Goal: Task Accomplishment & Management: Manage account settings

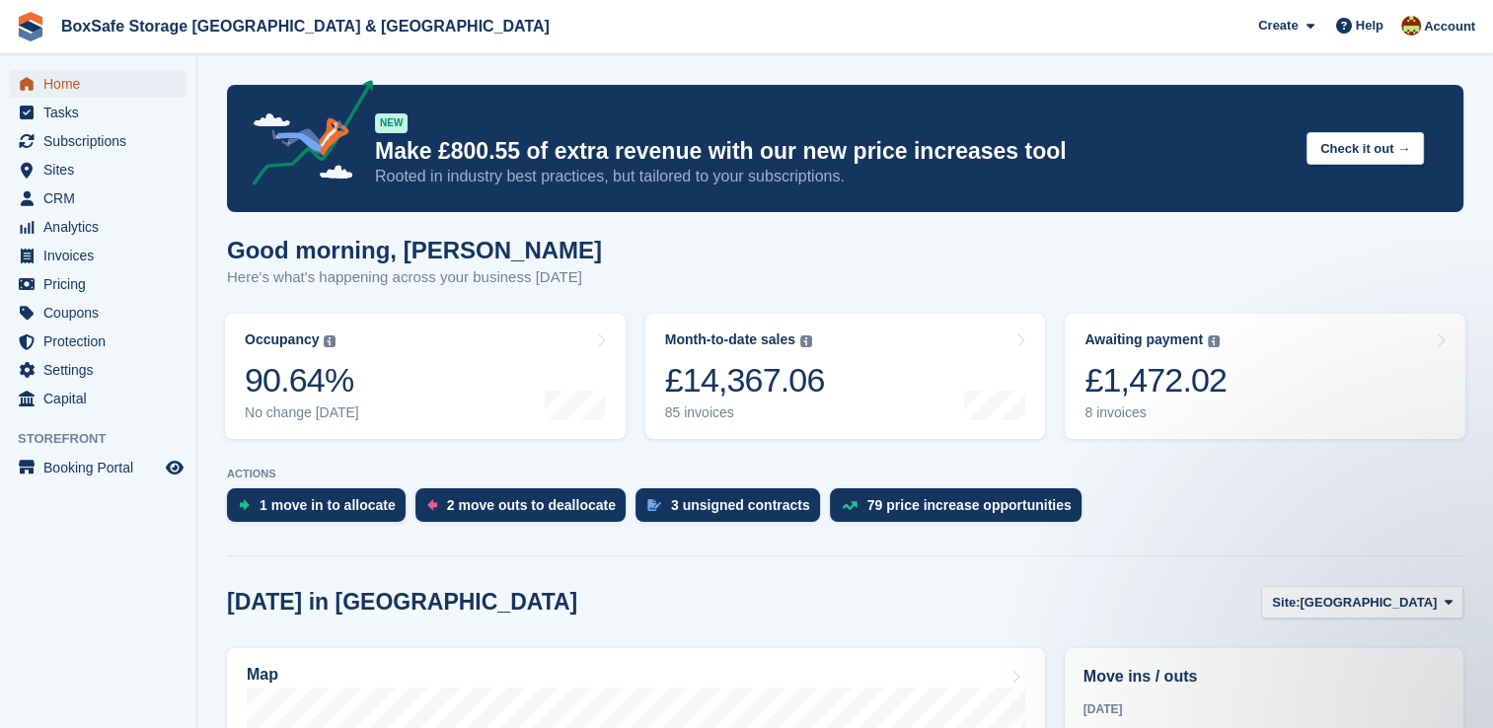
click at [96, 72] on span "Home" at bounding box center [102, 84] width 118 height 28
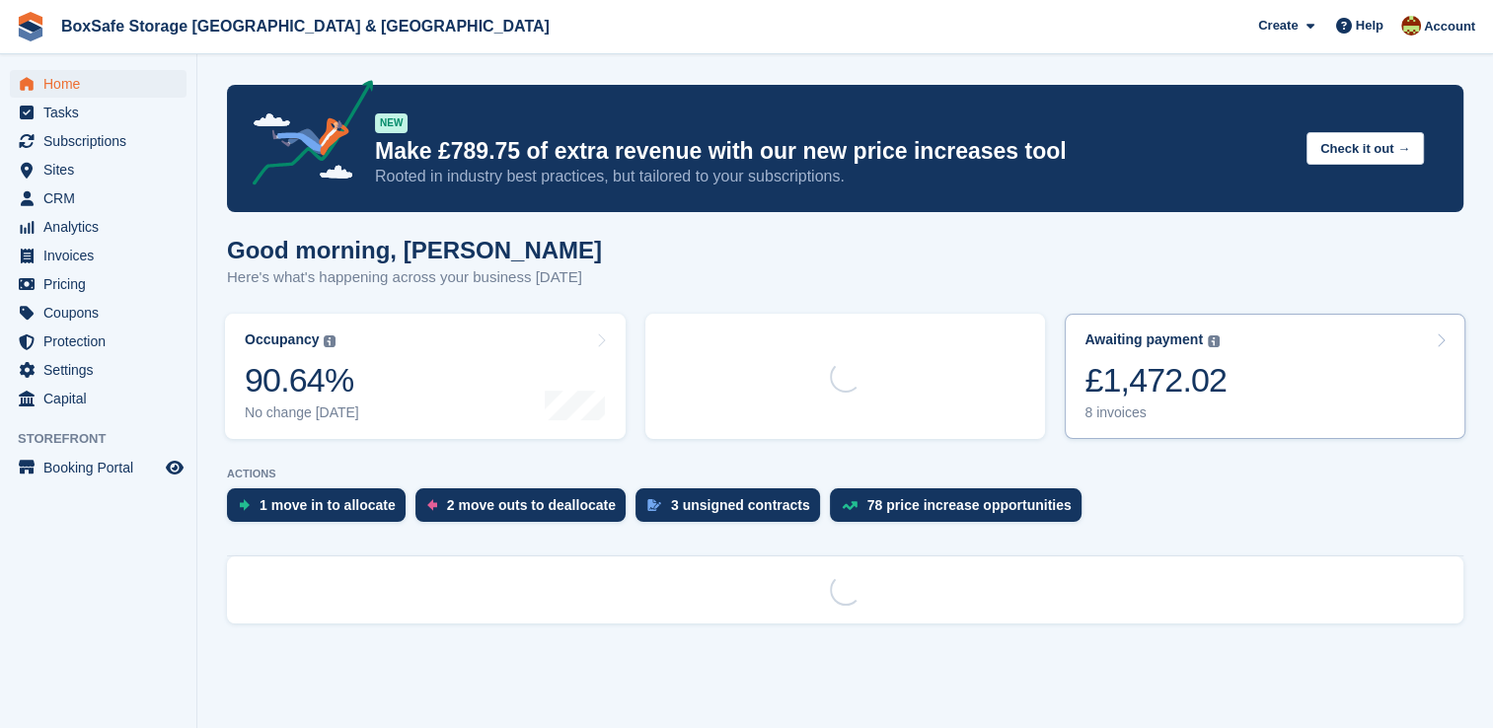
click at [1291, 400] on link "Awaiting payment The total outstanding balance on all open invoices. £1,472.02 …" at bounding box center [1264, 376] width 401 height 125
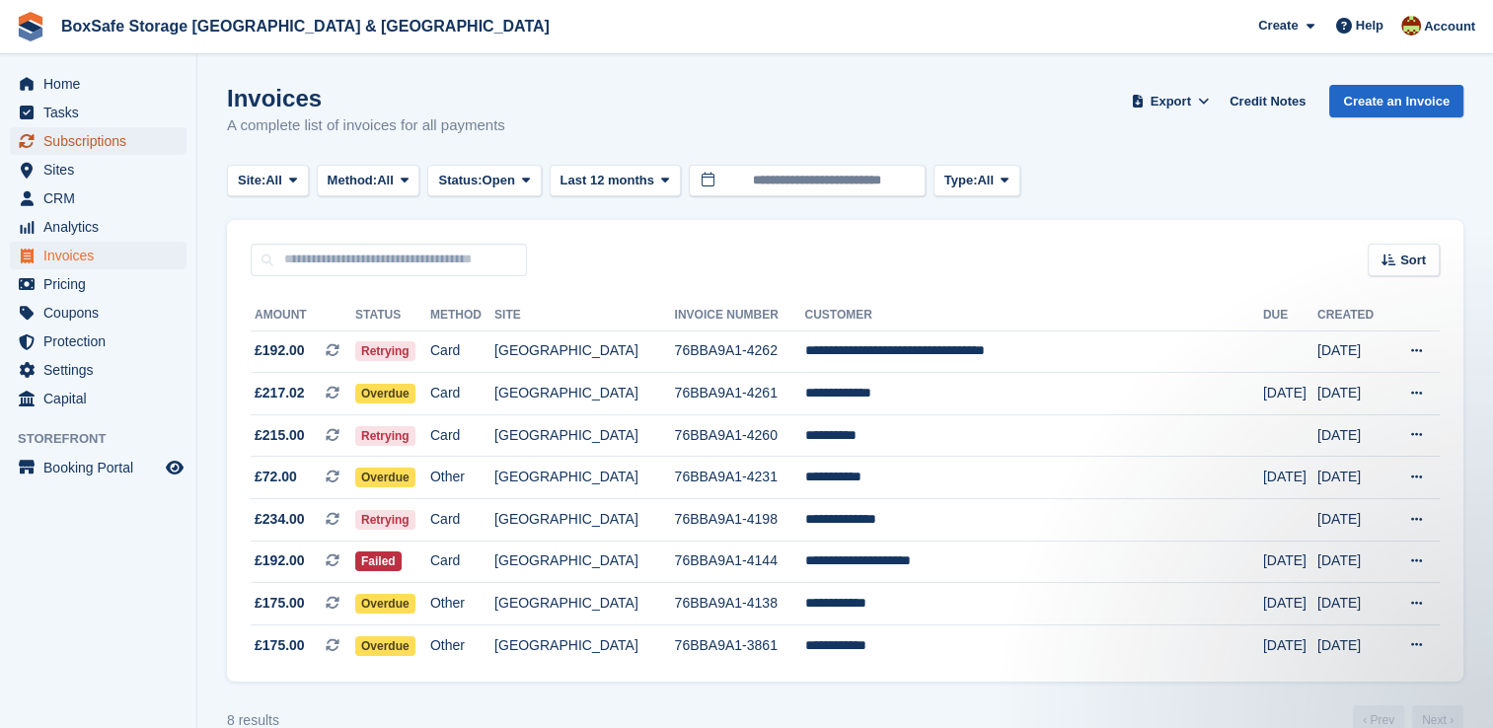
click at [91, 130] on span "Subscriptions" at bounding box center [102, 141] width 118 height 28
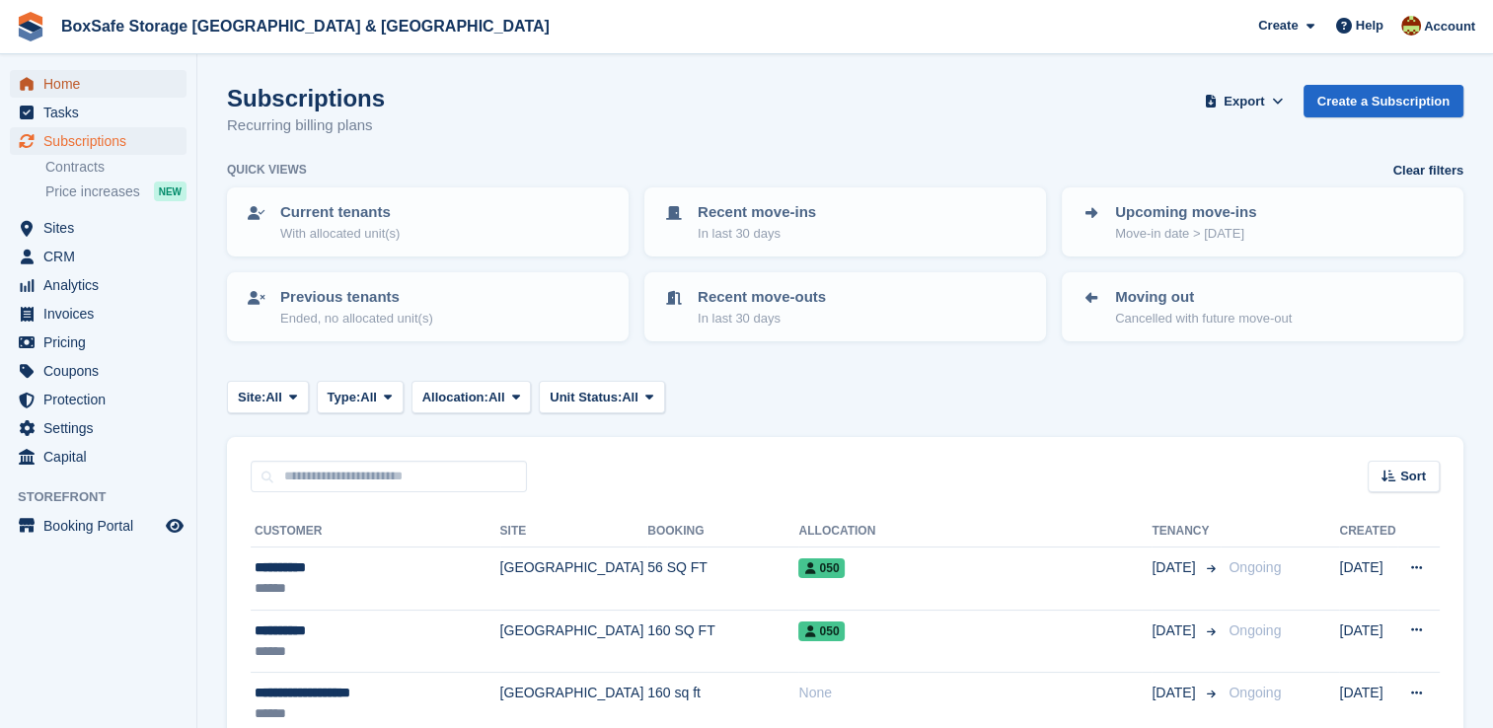
click at [114, 88] on span "Home" at bounding box center [102, 84] width 118 height 28
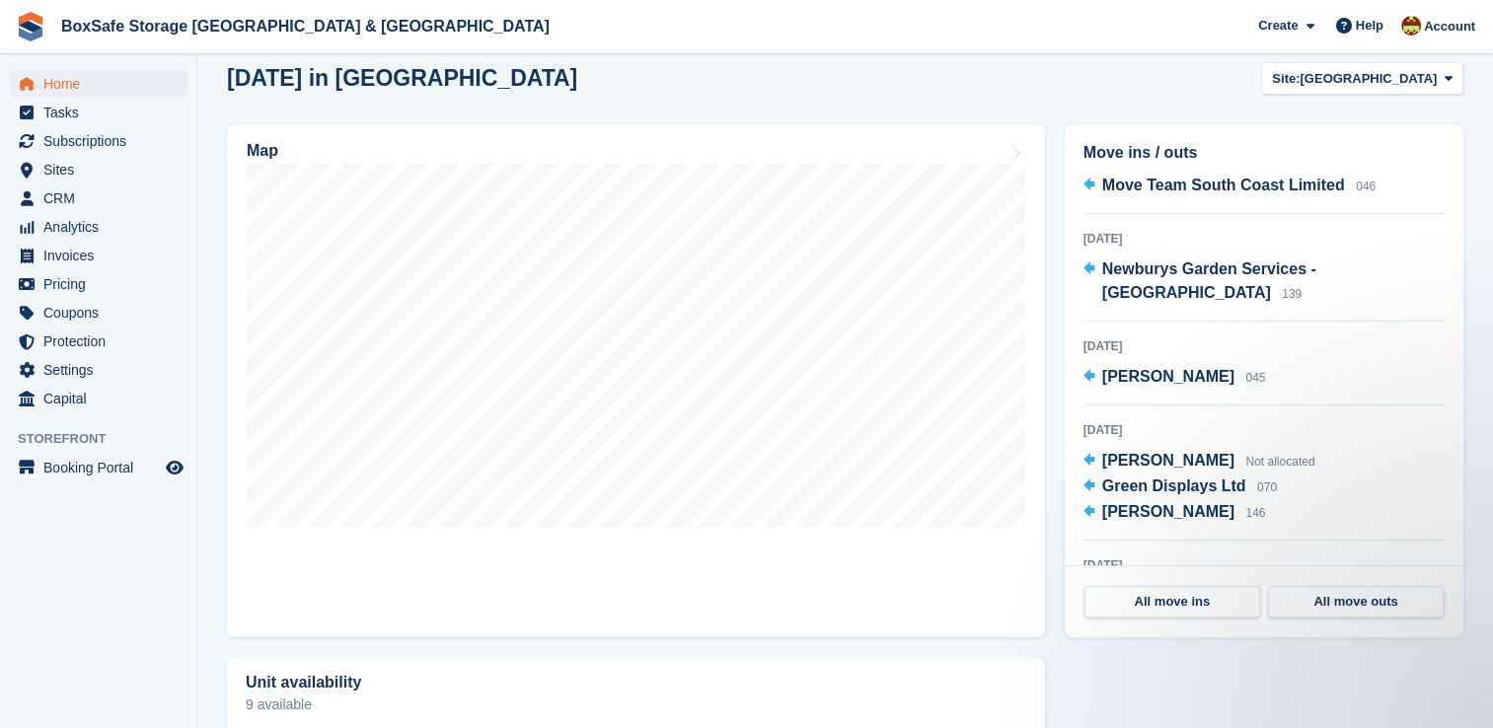
scroll to position [264, 0]
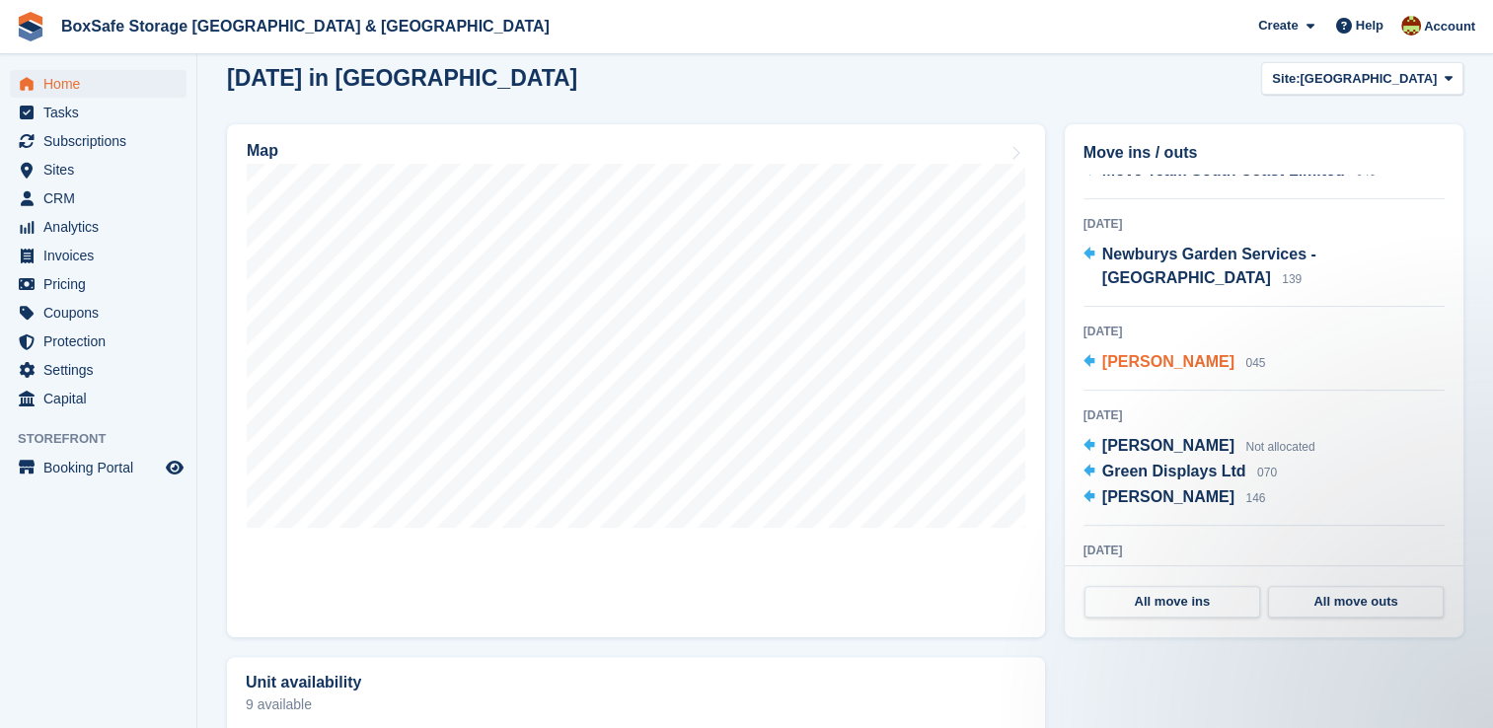
click at [1168, 353] on span "[PERSON_NAME]" at bounding box center [1168, 361] width 132 height 17
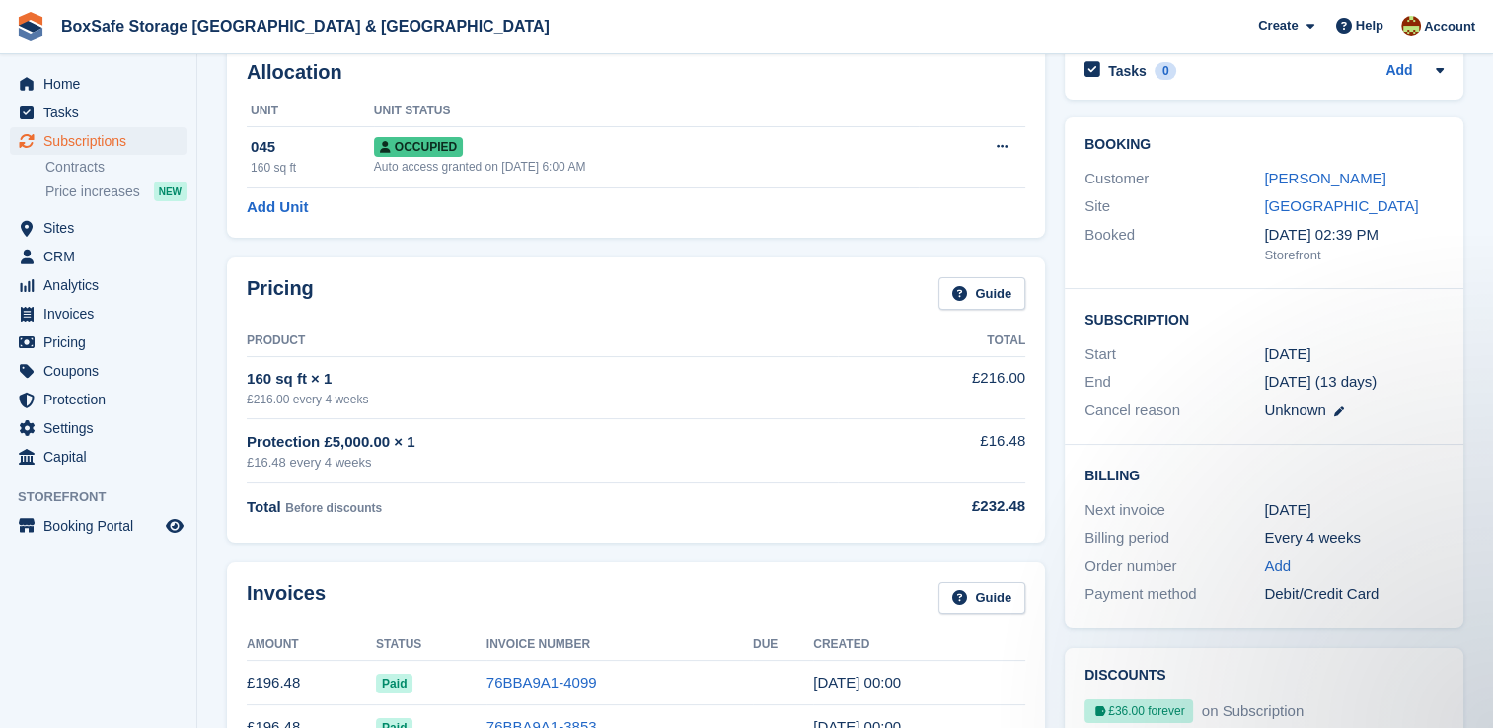
scroll to position [105, 0]
click at [1290, 179] on link "[PERSON_NAME]" at bounding box center [1324, 180] width 121 height 17
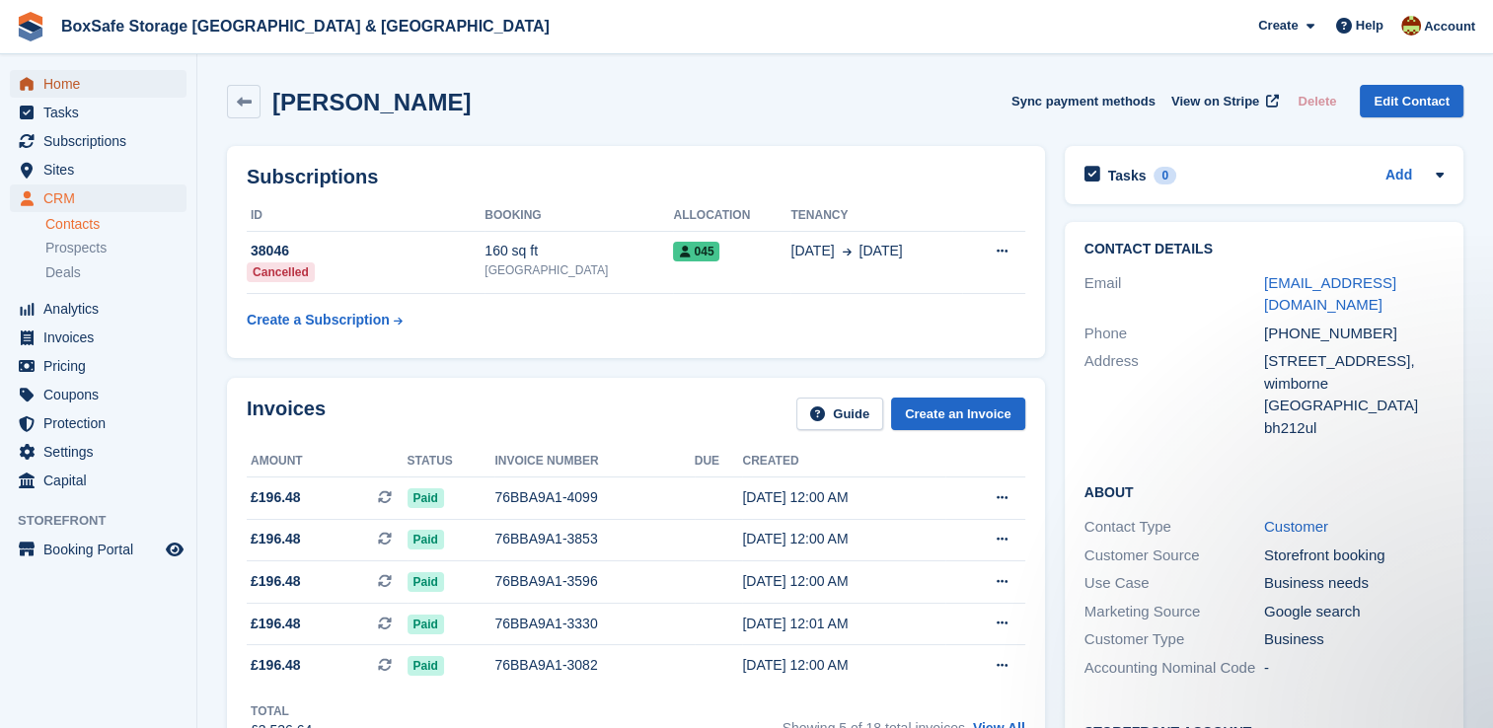
click at [57, 88] on span "Home" at bounding box center [102, 84] width 118 height 28
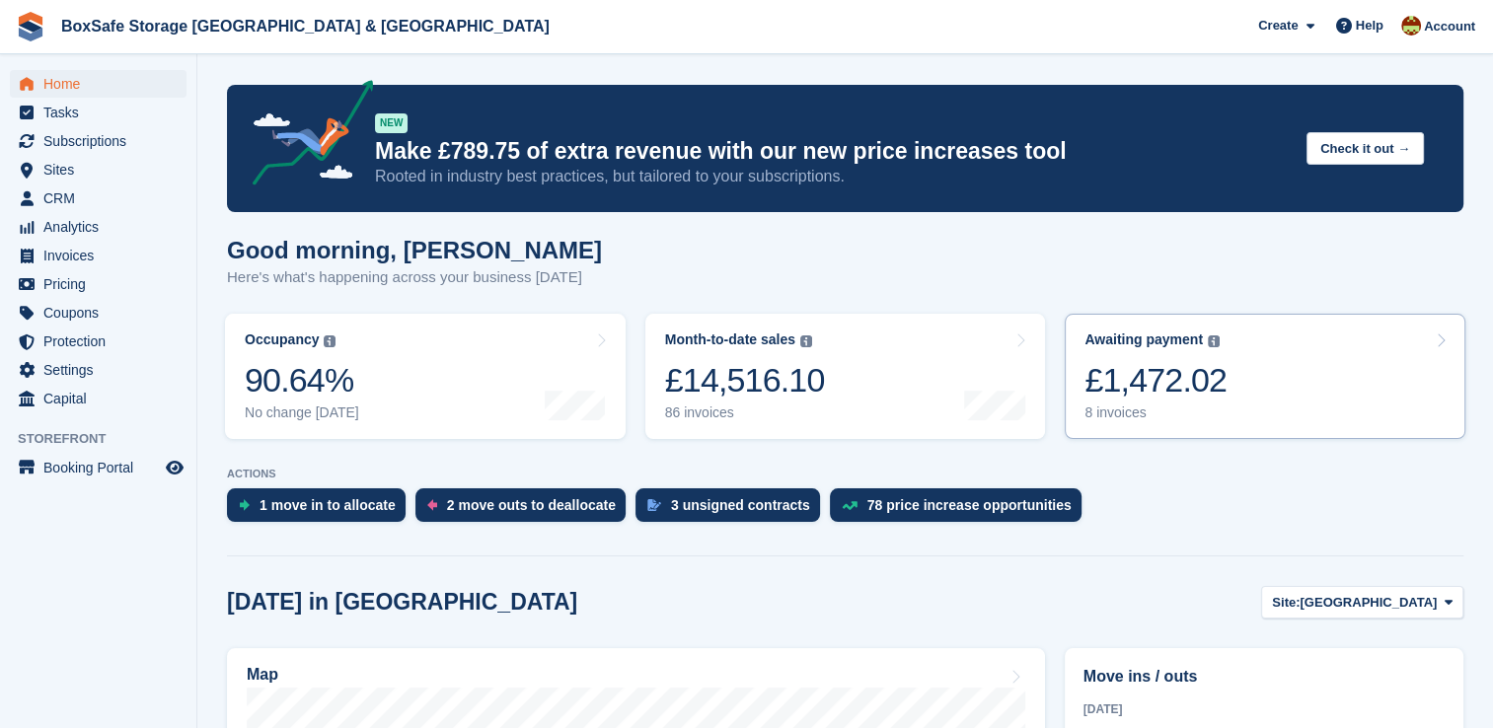
click at [1227, 376] on link "Awaiting payment The total outstanding balance on all open invoices. £1,472.02 …" at bounding box center [1264, 376] width 401 height 125
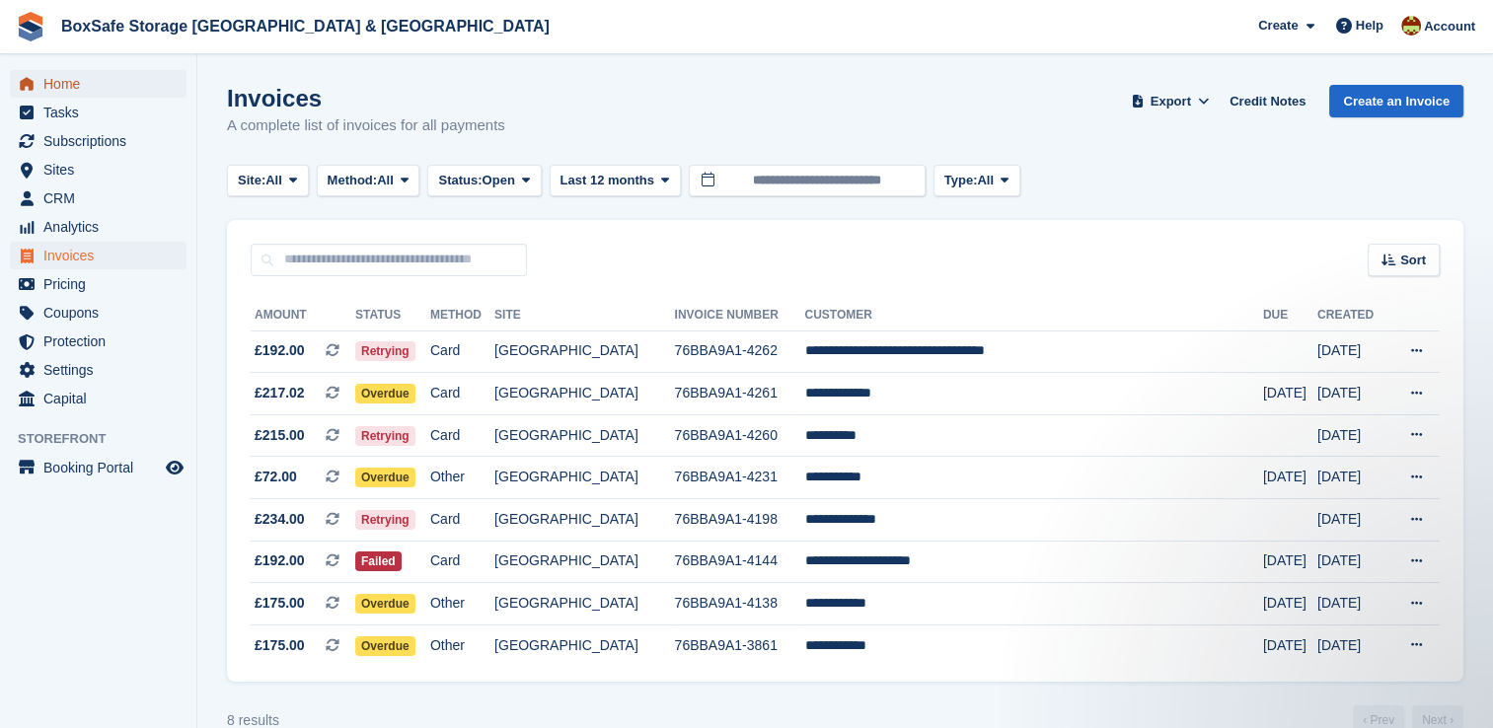
click at [85, 93] on span "Home" at bounding box center [102, 84] width 118 height 28
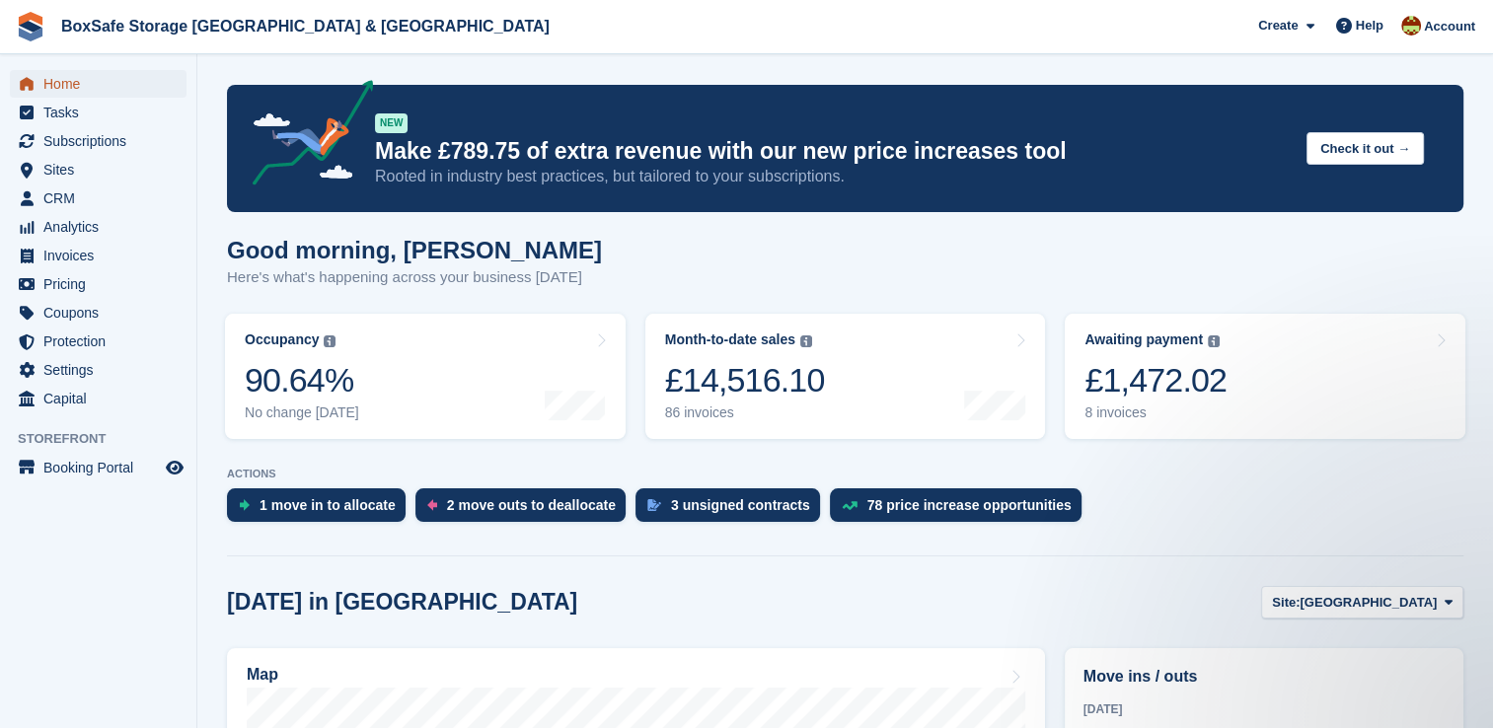
click at [126, 77] on span "Home" at bounding box center [102, 84] width 118 height 28
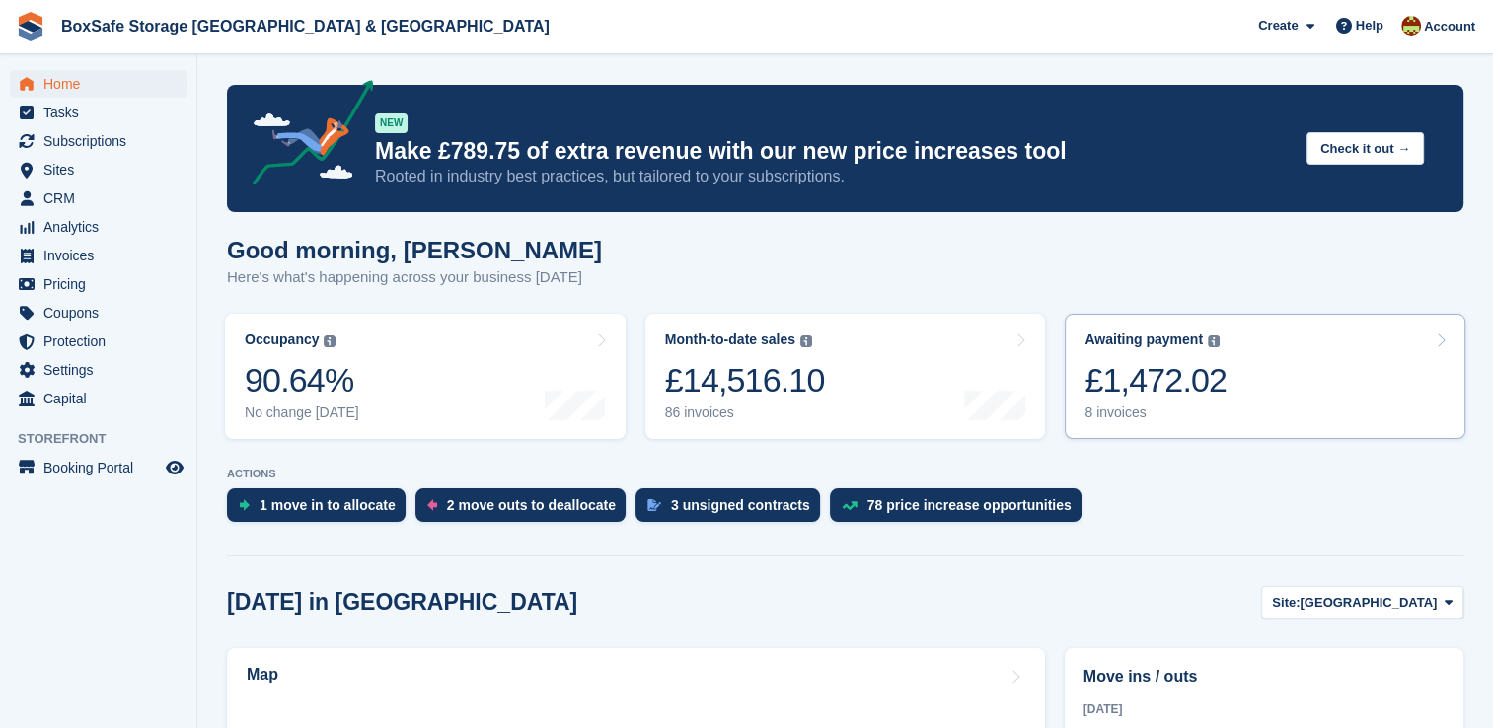
click at [1197, 389] on div "£1,472.02" at bounding box center [1155, 380] width 142 height 40
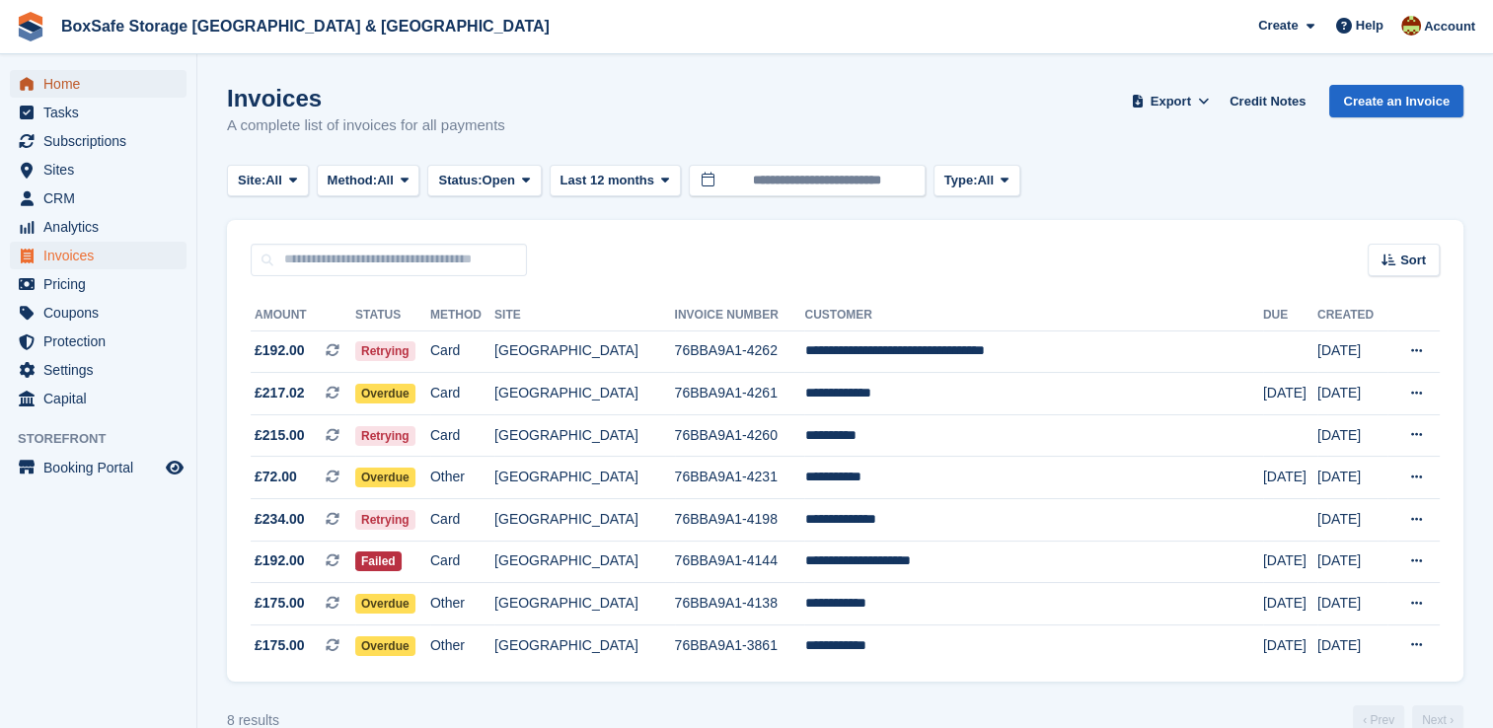
click at [111, 92] on span "Home" at bounding box center [102, 84] width 118 height 28
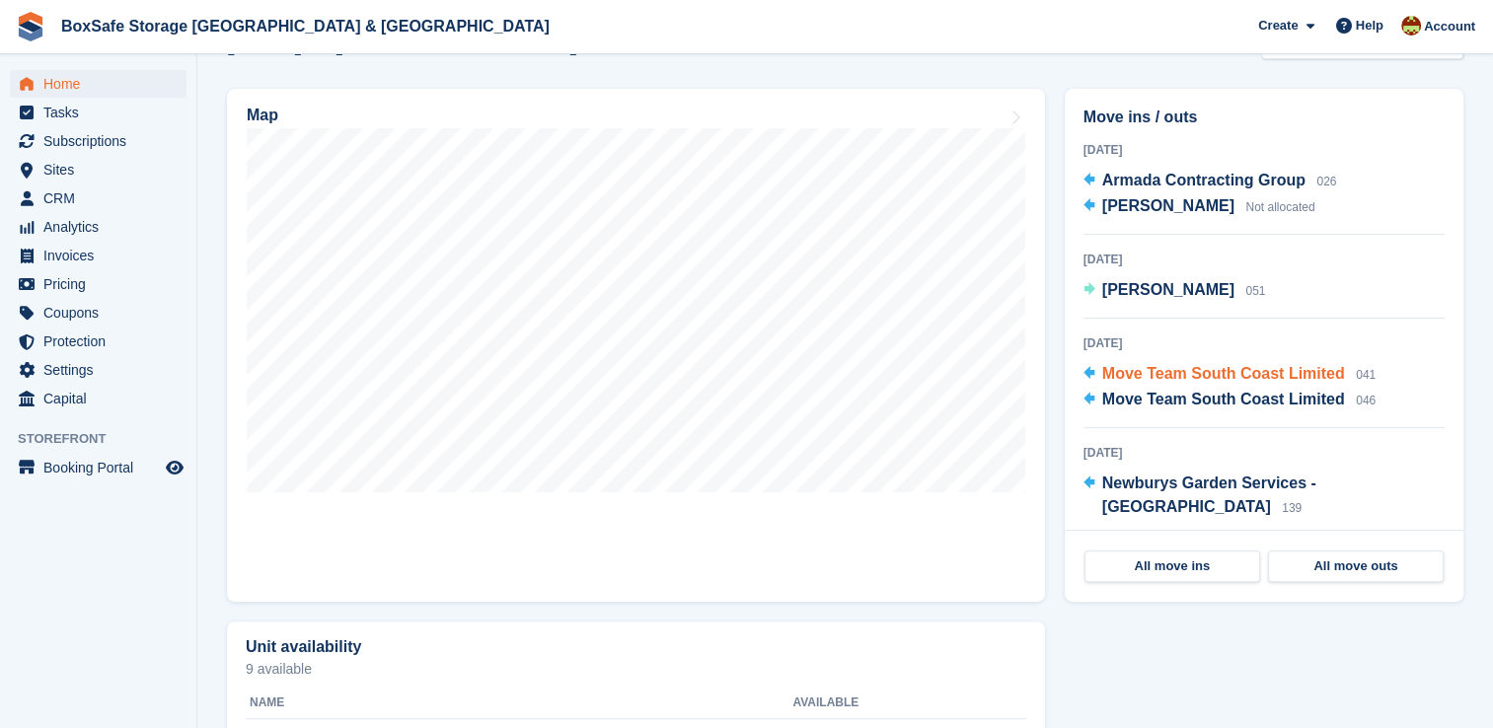
scroll to position [579, 0]
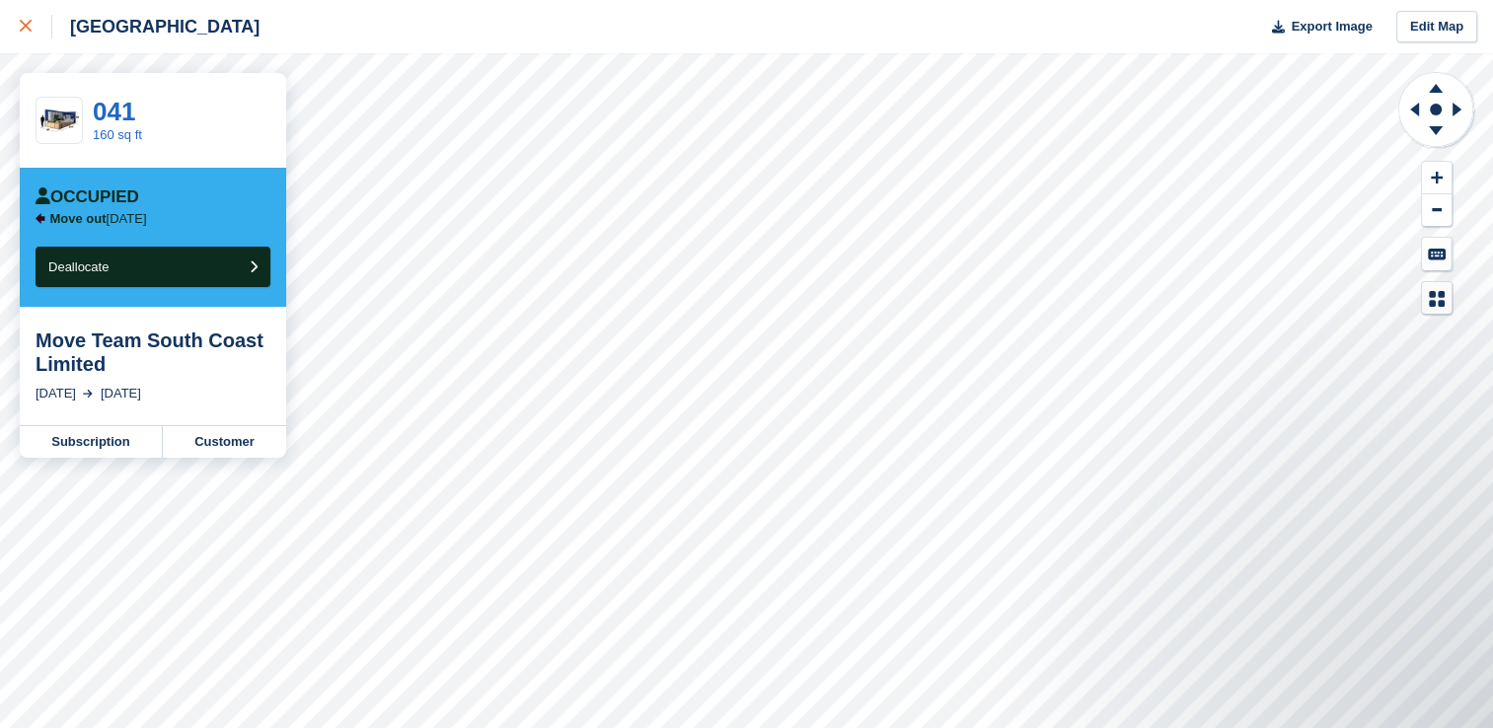
click at [23, 30] on icon at bounding box center [26, 26] width 12 height 12
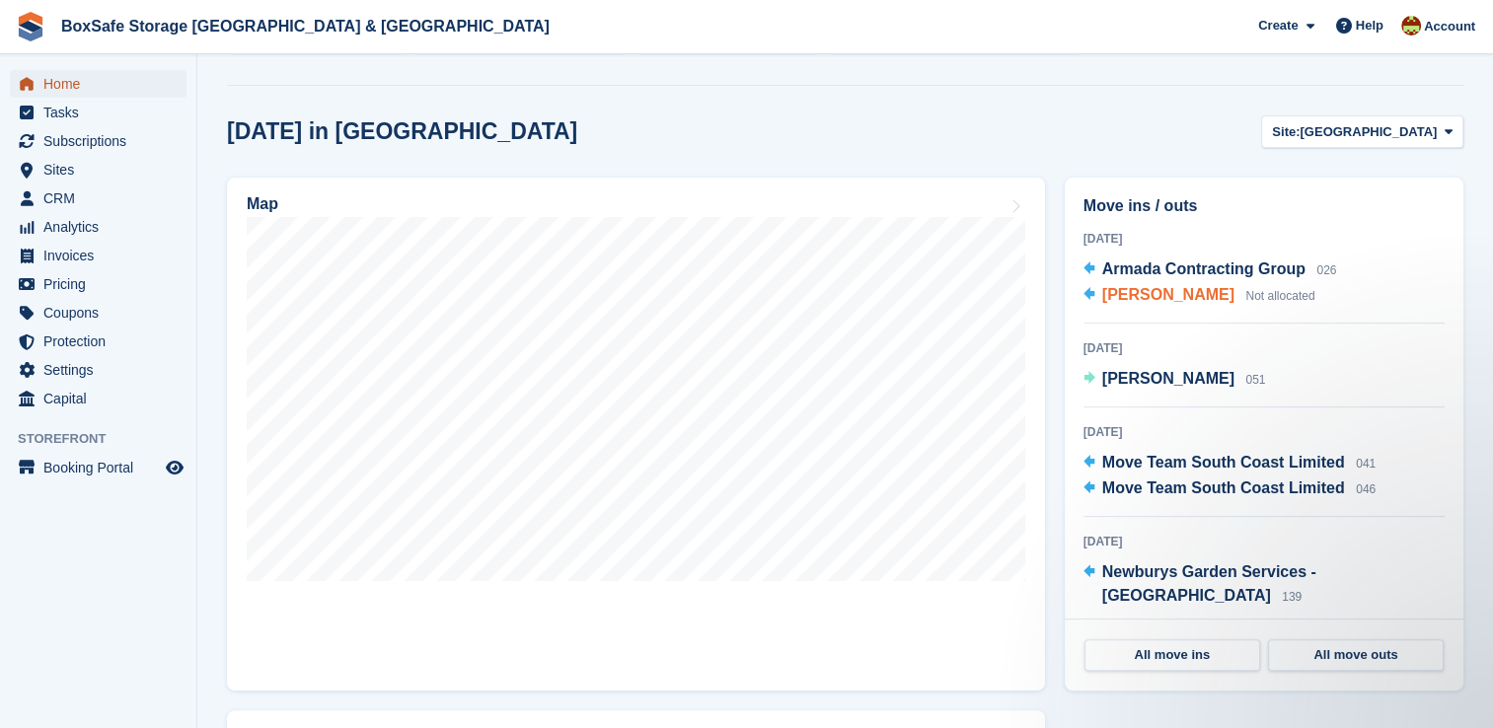
click at [95, 85] on span "Home" at bounding box center [102, 84] width 118 height 28
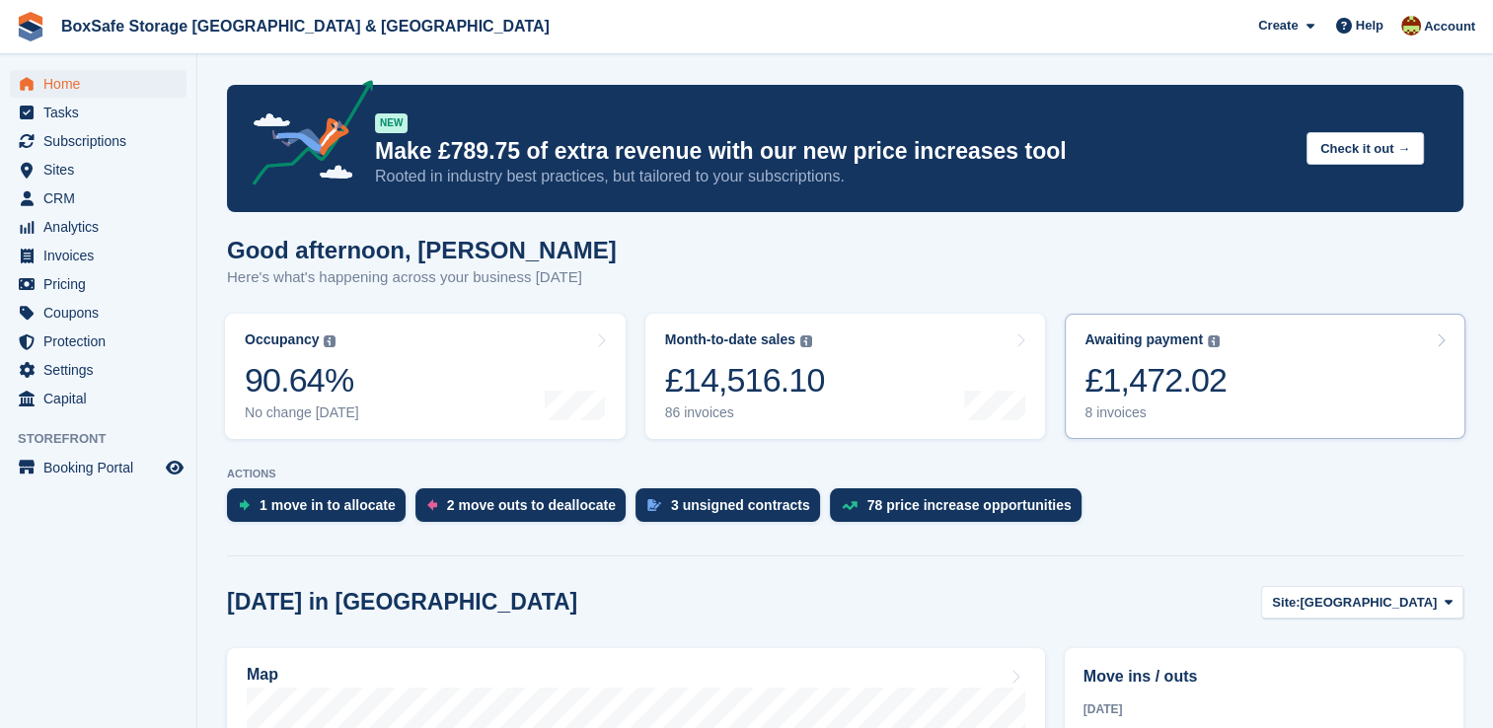
click at [1239, 377] on link "Awaiting payment The total outstanding balance on all open invoices. £1,472.02 …" at bounding box center [1264, 376] width 401 height 125
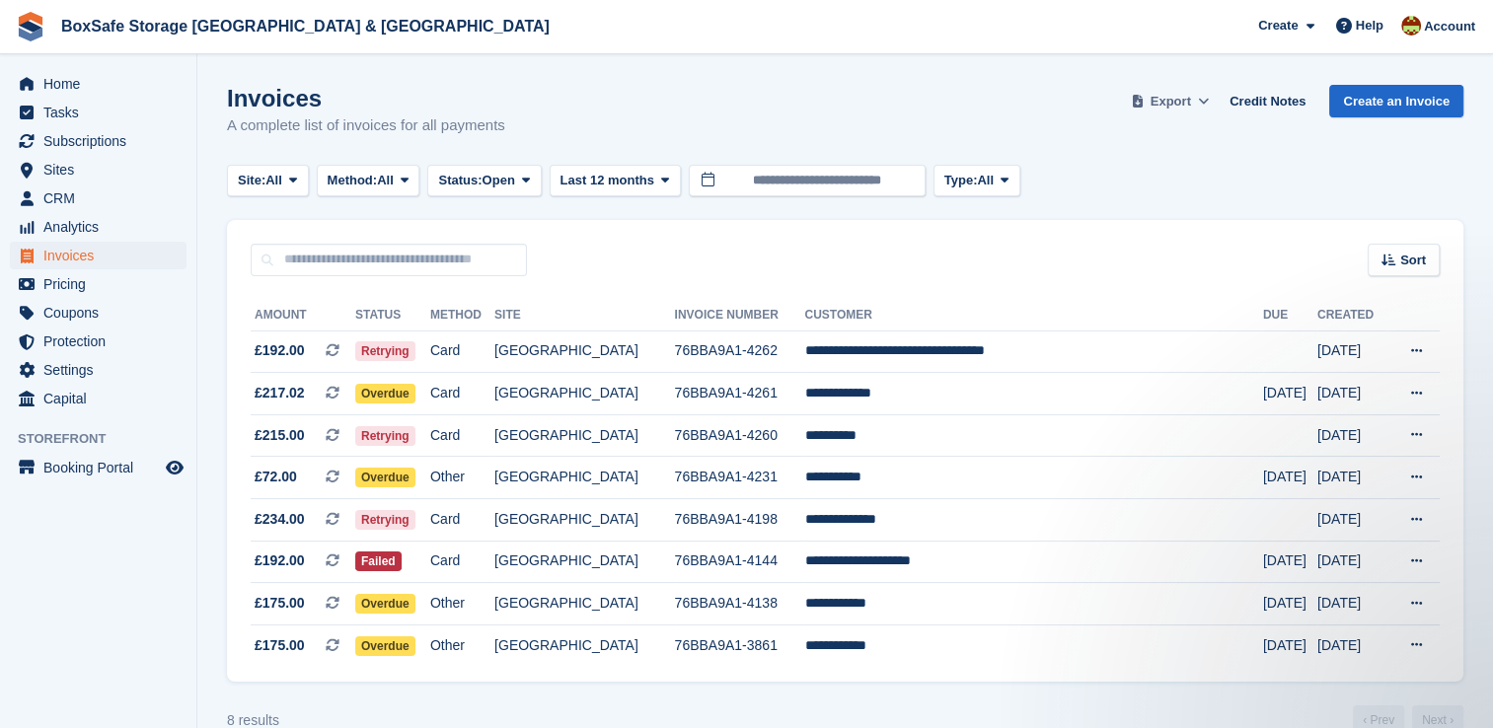
click at [1208, 102] on icon at bounding box center [1203, 101] width 11 height 13
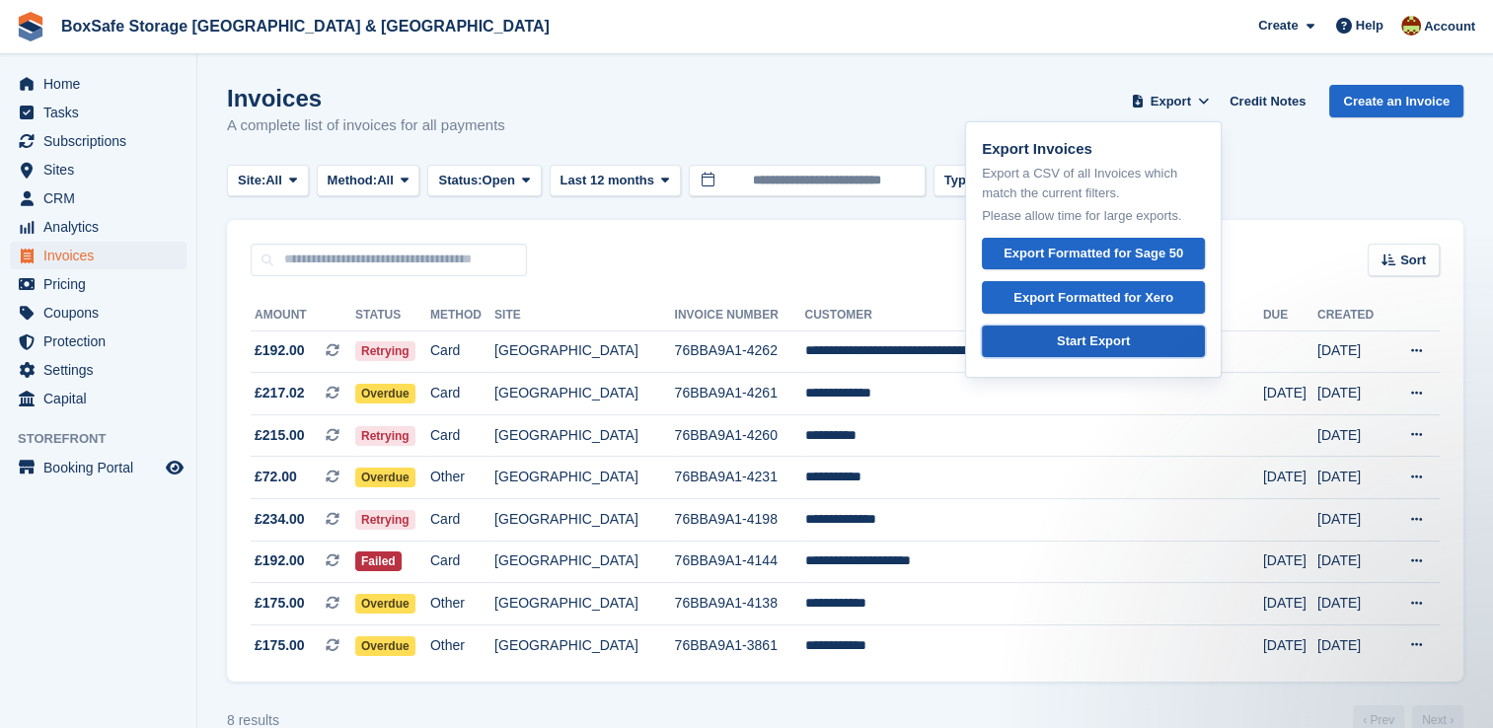
click at [1127, 345] on div "Start Export" at bounding box center [1093, 341] width 73 height 20
click at [1108, 355] on link "Start Export" at bounding box center [1093, 342] width 223 height 33
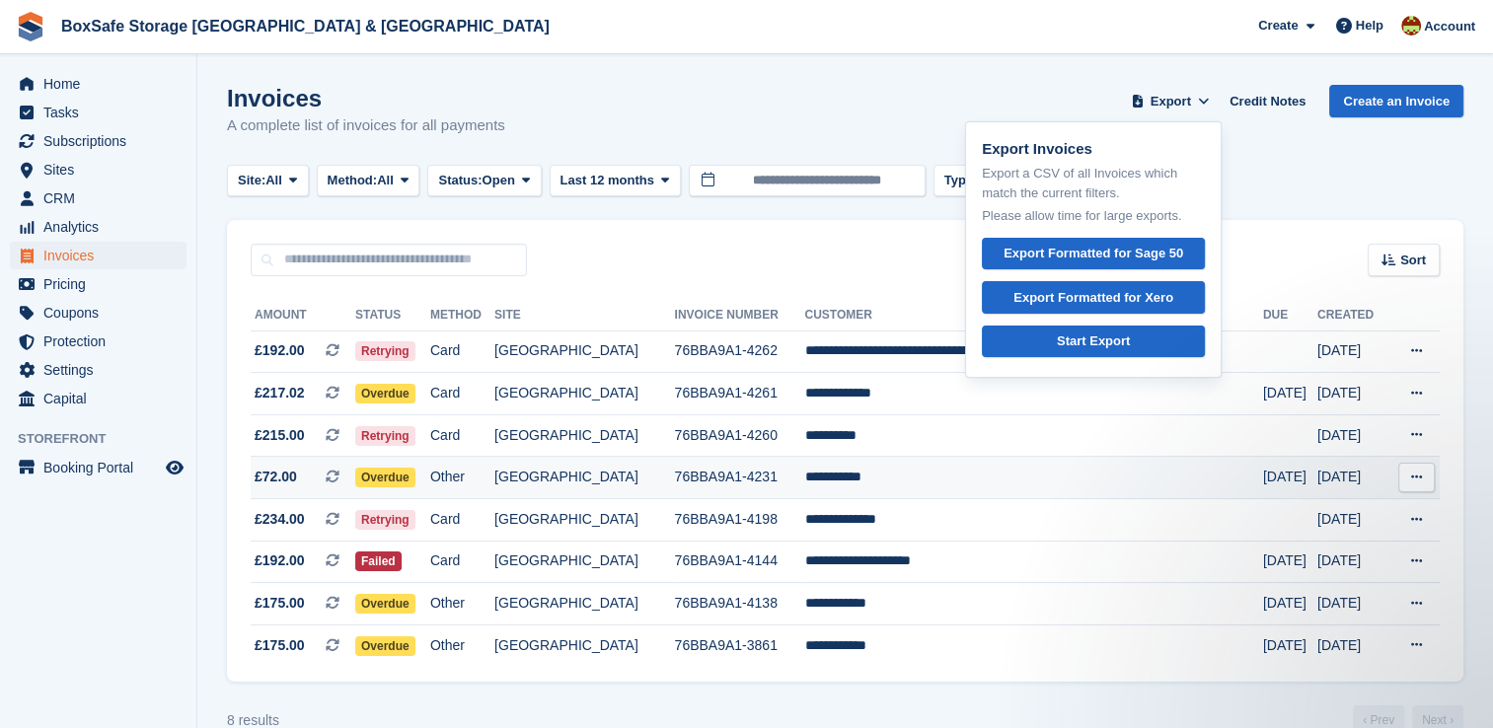
click at [880, 491] on td "**********" at bounding box center [1033, 478] width 458 height 42
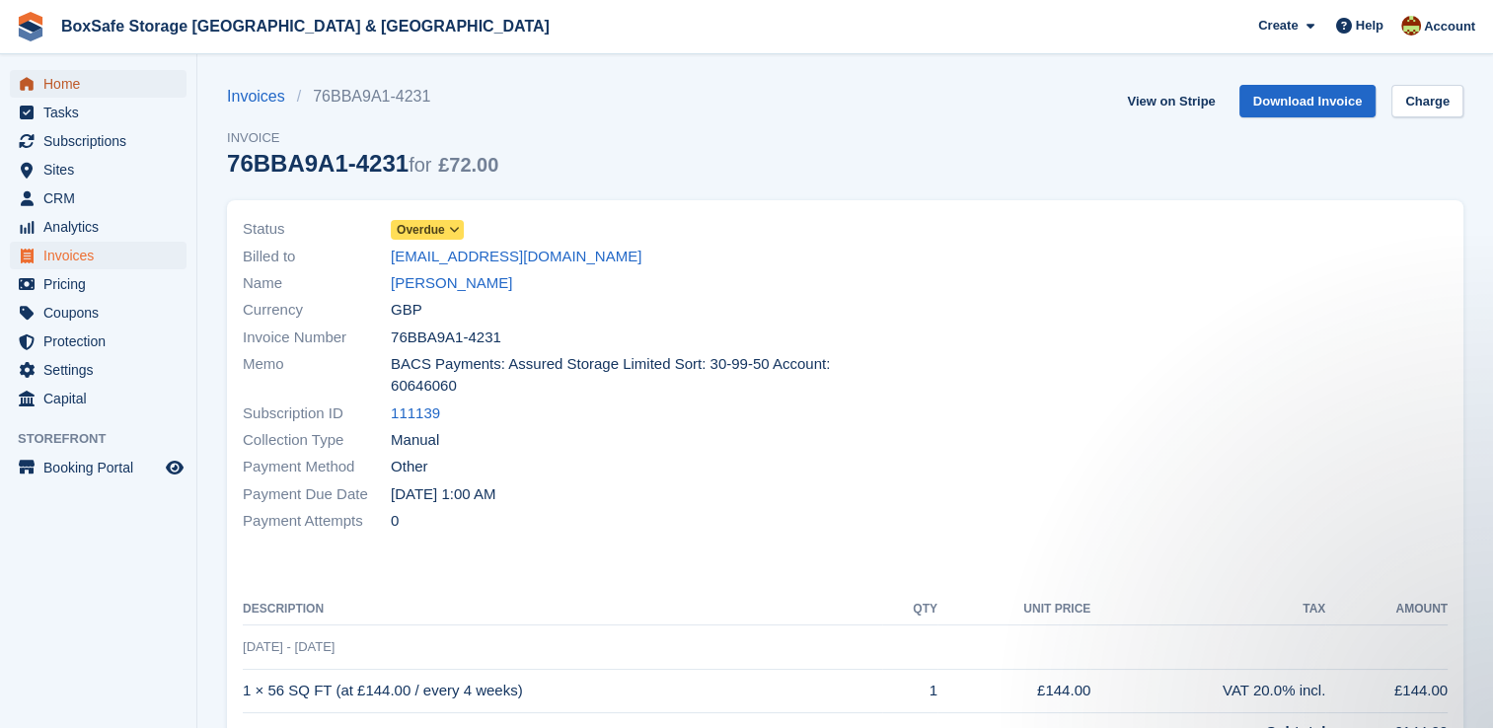
click at [88, 81] on span "Home" at bounding box center [102, 84] width 118 height 28
